Goal: Use online tool/utility: Utilize a website feature to perform a specific function

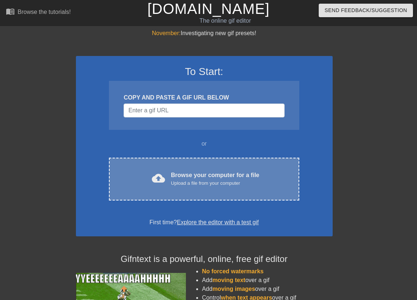
click at [191, 176] on div "Browse your computer for a file Upload a file from your computer" at bounding box center [215, 179] width 88 height 16
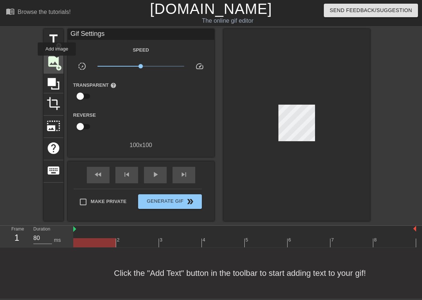
click at [57, 61] on span "image" at bounding box center [54, 62] width 14 height 14
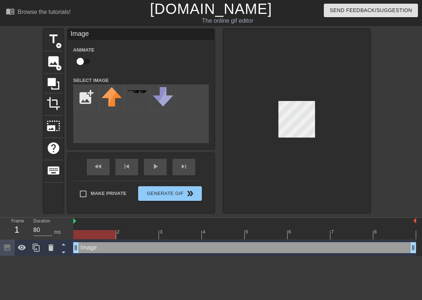
click at [104, 251] on div "Image drag_handle drag_handle" at bounding box center [244, 248] width 343 height 11
click at [53, 88] on icon at bounding box center [54, 84] width 12 height 12
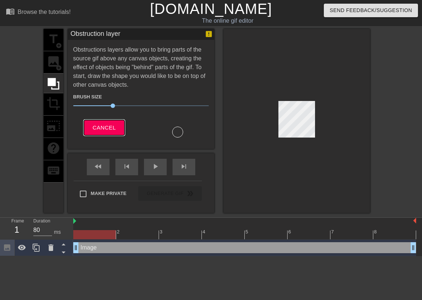
click at [105, 124] on span "Cancel" at bounding box center [104, 128] width 23 height 10
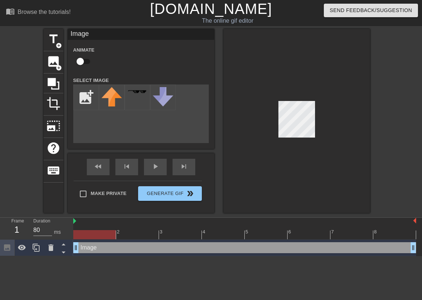
click at [119, 247] on div "Image drag_handle drag_handle" at bounding box center [244, 248] width 343 height 11
click at [8, 246] on icon at bounding box center [7, 248] width 6 height 6
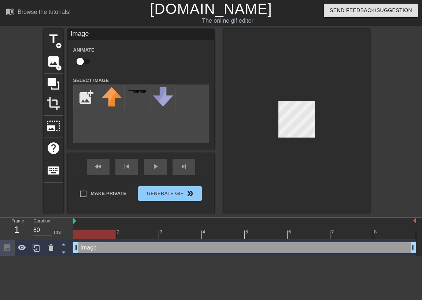
click at [8, 246] on icon at bounding box center [7, 248] width 6 height 6
click at [108, 237] on div at bounding box center [94, 234] width 43 height 9
click at [58, 148] on span "help" at bounding box center [54, 148] width 14 height 14
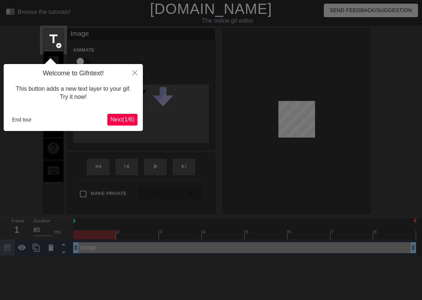
click at [124, 121] on span "Next ( 1 / 6 )" at bounding box center [122, 120] width 24 height 6
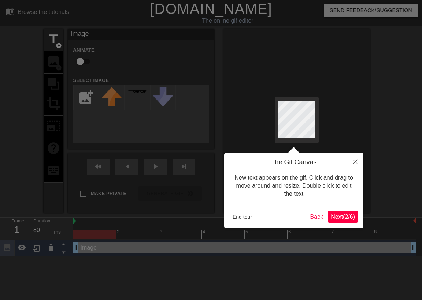
click at [344, 220] on span "Next ( 2 / 6 )" at bounding box center [343, 217] width 24 height 6
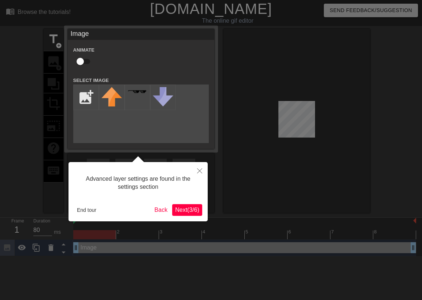
click at [187, 211] on span "Next ( 3 / 6 )" at bounding box center [187, 210] width 24 height 6
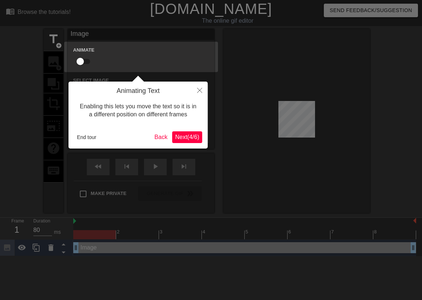
click at [188, 138] on span "Next ( 4 / 6 )" at bounding box center [187, 137] width 24 height 6
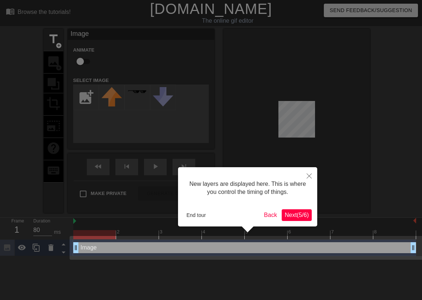
click at [292, 215] on span "Next ( 5 / 6 )" at bounding box center [297, 215] width 24 height 6
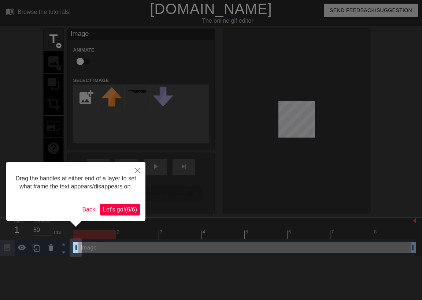
click at [126, 213] on span "Let's go! ( 6 / 6 )" at bounding box center [120, 210] width 34 height 6
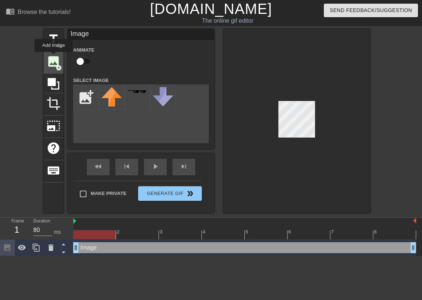
click at [54, 57] on span "image" at bounding box center [54, 62] width 14 height 14
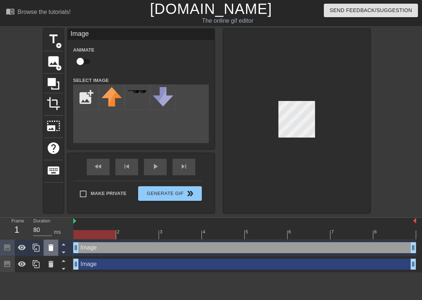
click at [48, 245] on icon at bounding box center [51, 248] width 9 height 9
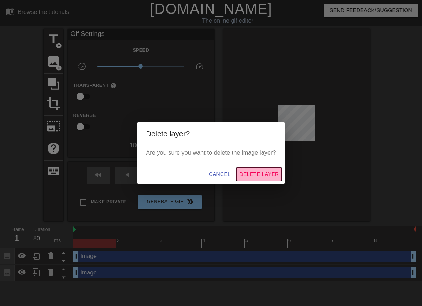
click at [255, 181] on button "Delete Layer" at bounding box center [258, 174] width 45 height 14
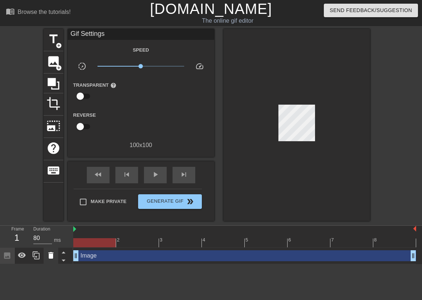
click at [54, 255] on icon at bounding box center [51, 255] width 9 height 9
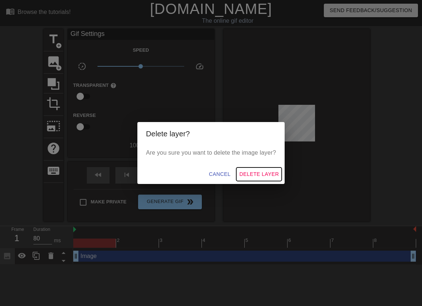
click at [251, 177] on span "Delete Layer" at bounding box center [259, 174] width 40 height 9
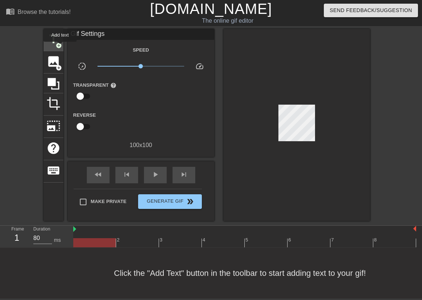
click at [60, 47] on span "add_circle" at bounding box center [59, 46] width 6 height 6
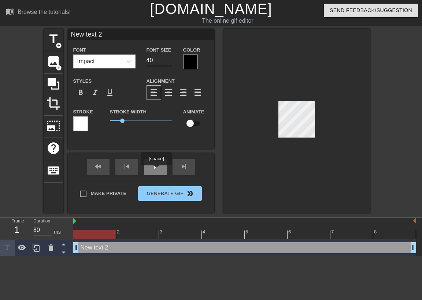
click at [157, 170] on div "play_arrow" at bounding box center [155, 167] width 23 height 16
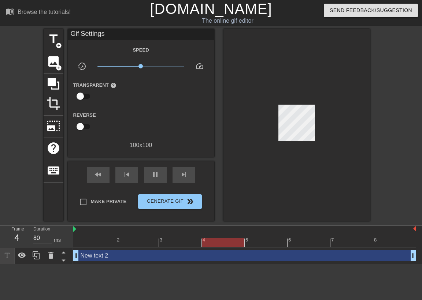
click at [100, 258] on div "New text 2 drag_handle drag_handle" at bounding box center [244, 256] width 343 height 11
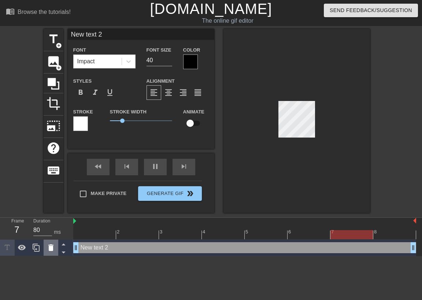
click at [51, 250] on icon at bounding box center [50, 248] width 5 height 7
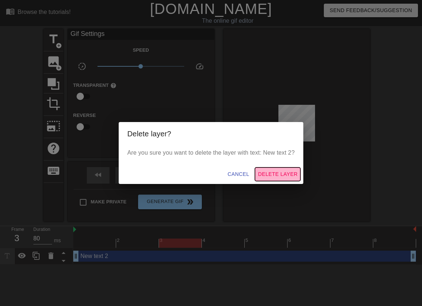
click at [265, 180] on button "Delete Layer" at bounding box center [277, 174] width 45 height 14
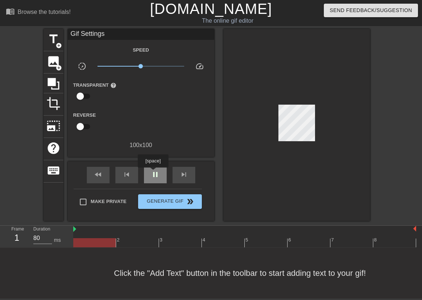
drag, startPoint x: 154, startPoint y: 173, endPoint x: 146, endPoint y: 168, distance: 9.2
click at [154, 173] on span "pause" at bounding box center [155, 174] width 9 height 9
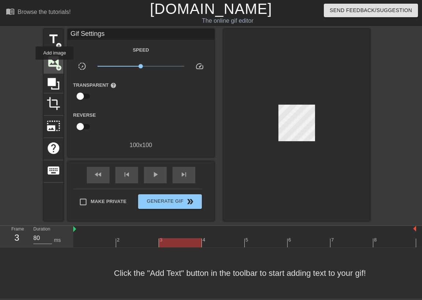
click at [55, 65] on span "image" at bounding box center [54, 62] width 14 height 14
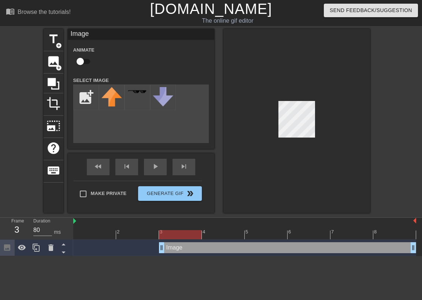
click at [185, 248] on div "Image drag_handle drag_handle" at bounding box center [287, 248] width 257 height 11
click at [50, 252] on icon at bounding box center [51, 248] width 9 height 9
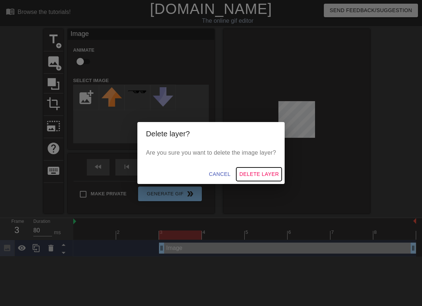
click at [265, 170] on span "Delete Layer" at bounding box center [259, 174] width 40 height 9
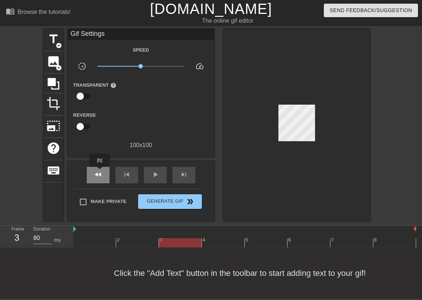
click at [100, 172] on span "fast_rewind" at bounding box center [98, 174] width 9 height 9
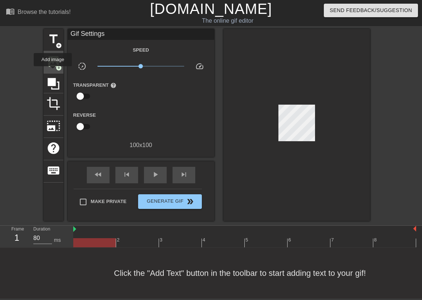
click at [53, 69] on div "image add_circle" at bounding box center [54, 62] width 20 height 22
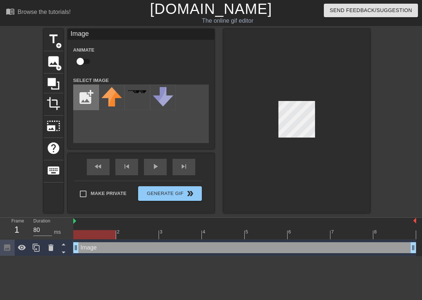
click at [83, 92] on input "file" at bounding box center [86, 97] width 25 height 25
type input "C:\fakepath\pixilart-drawing (4).png"
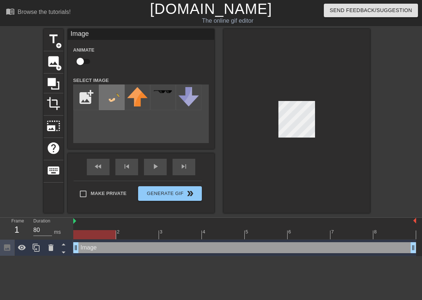
click at [108, 103] on img at bounding box center [111, 97] width 21 height 21
click at [279, 138] on div at bounding box center [297, 121] width 147 height 184
click at [315, 101] on div at bounding box center [297, 121] width 147 height 184
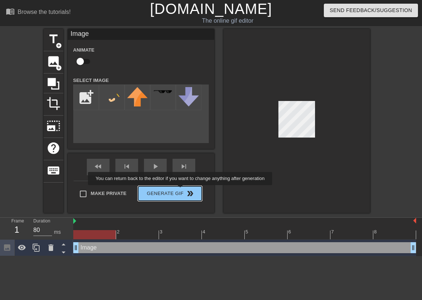
click at [185, 191] on div "Make Private Generate Gif double_arrow" at bounding box center [138, 195] width 128 height 29
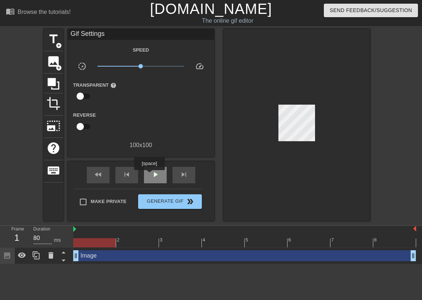
click at [152, 173] on span "play_arrow" at bounding box center [155, 174] width 9 height 9
drag, startPoint x: 152, startPoint y: 175, endPoint x: 157, endPoint y: 177, distance: 5.1
click at [153, 175] on span "pause" at bounding box center [155, 174] width 9 height 9
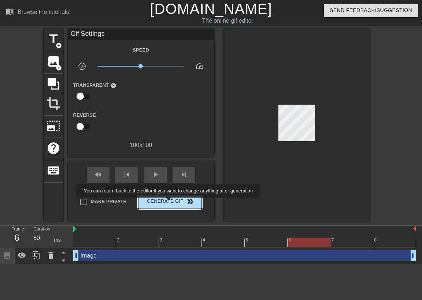
click at [173, 206] on span "Generate Gif double_arrow" at bounding box center [170, 201] width 58 height 9
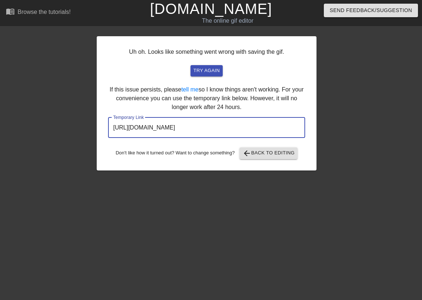
drag, startPoint x: 268, startPoint y: 129, endPoint x: 108, endPoint y: 117, distance: 161.0
click at [108, 117] on div "Uh oh. Looks like something went wrong with saving the gif. try again If this i…" at bounding box center [207, 103] width 220 height 134
